Goal: Transaction & Acquisition: Purchase product/service

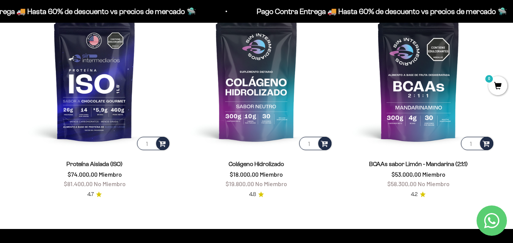
scroll to position [489, 0]
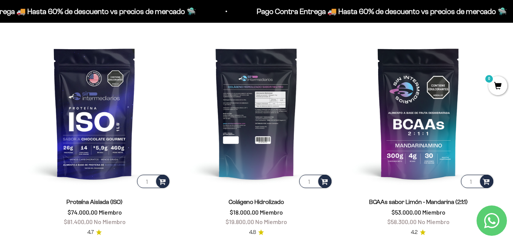
click at [258, 140] on img at bounding box center [256, 113] width 153 height 153
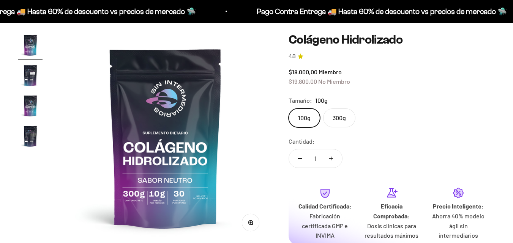
scroll to position [76, 0]
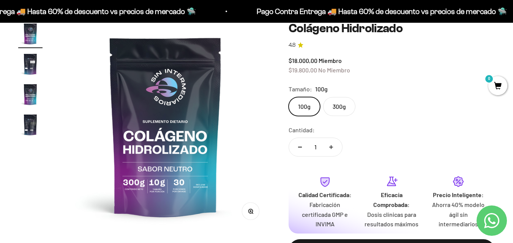
click at [341, 107] on label "300g" at bounding box center [339, 106] width 32 height 19
click at [288, 97] on input "300g" at bounding box center [288, 97] width 0 height 0
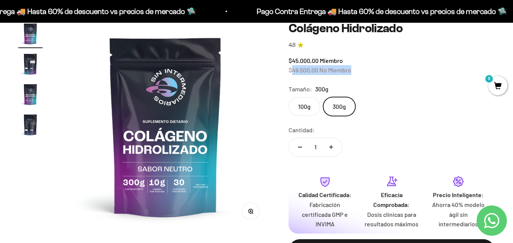
drag, startPoint x: 291, startPoint y: 71, endPoint x: 352, endPoint y: 71, distance: 61.1
click at [352, 71] on div "$45.000,00 Miembro $49.500,00 No Miembro" at bounding box center [391, 65] width 206 height 19
drag, startPoint x: 289, startPoint y: 58, endPoint x: 346, endPoint y: 59, distance: 57.3
click at [346, 59] on div "$45.000,00 Miembro $49.500,00 No Miembro" at bounding box center [391, 65] width 206 height 19
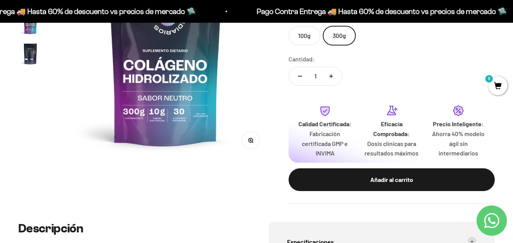
scroll to position [76, 0]
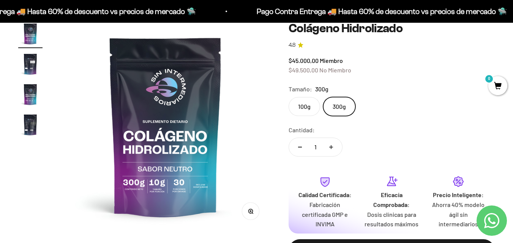
click at [301, 107] on label "100g" at bounding box center [303, 106] width 31 height 19
click at [288, 97] on input "100g" at bounding box center [288, 97] width 0 height 0
click at [321, 88] on span "100g" at bounding box center [321, 89] width 13 height 10
click at [340, 102] on label "300g" at bounding box center [339, 106] width 32 height 19
click at [288, 97] on input "300g" at bounding box center [288, 97] width 0 height 0
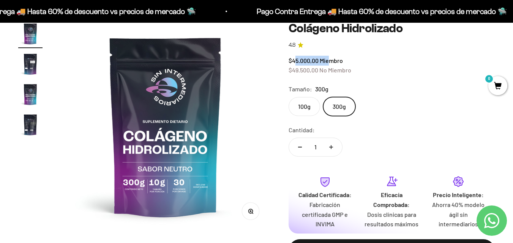
drag, startPoint x: 294, startPoint y: 62, endPoint x: 330, endPoint y: 58, distance: 35.9
click at [330, 58] on span "$45.000,00 Miembro" at bounding box center [315, 60] width 54 height 7
